Goal: Check status: Check status

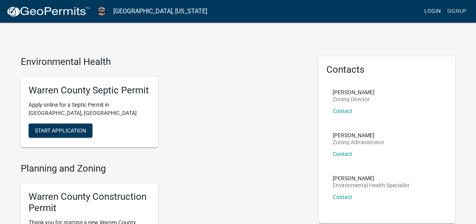
click at [430, 10] on link "Login" at bounding box center [432, 11] width 23 height 15
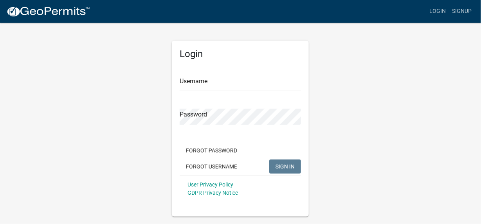
click at [219, 76] on div "Username" at bounding box center [240, 78] width 121 height 27
click at [212, 82] on input "Username" at bounding box center [240, 84] width 121 height 16
type input "[EMAIL_ADDRESS][DOMAIN_NAME]"
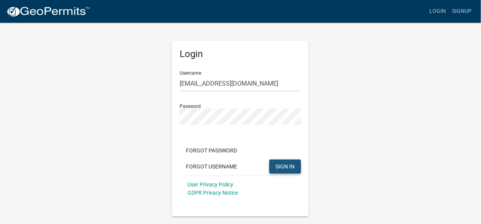
click at [289, 168] on span "SIGN IN" at bounding box center [285, 166] width 19 height 6
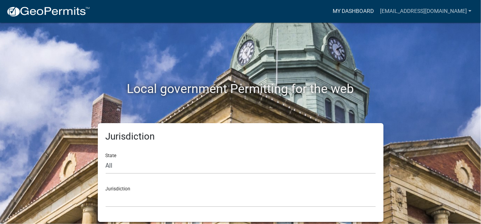
click at [362, 10] on link "My Dashboard" at bounding box center [353, 11] width 47 height 15
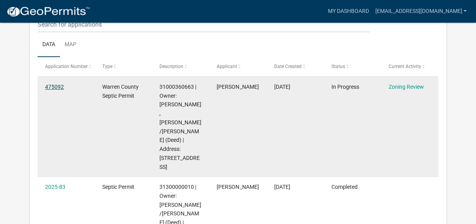
scroll to position [103, 0]
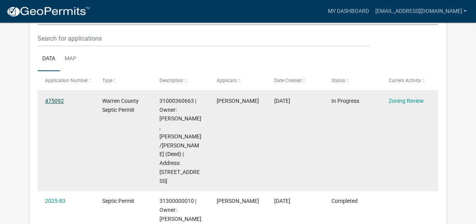
click at [55, 100] on link "475092" at bounding box center [54, 101] width 19 height 6
